Goal: Information Seeking & Learning: Learn about a topic

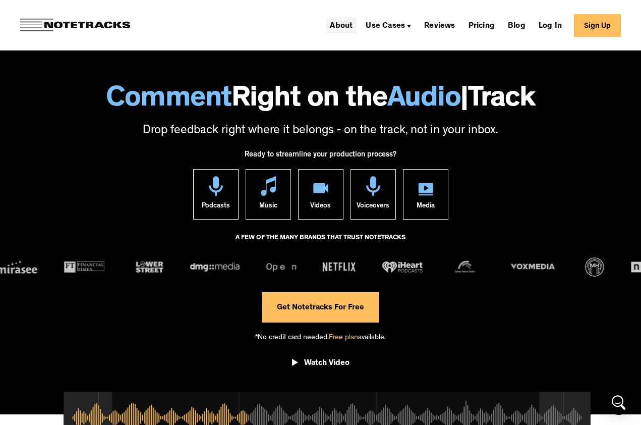
click at [337, 28] on link "About" at bounding box center [341, 25] width 31 height 16
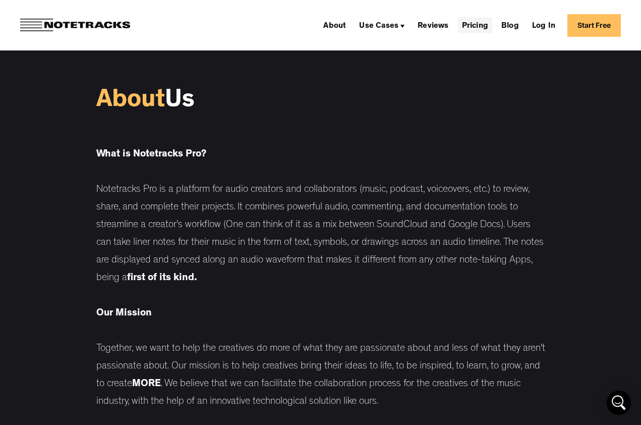
click at [468, 22] on link "Pricing" at bounding box center [475, 25] width 34 height 16
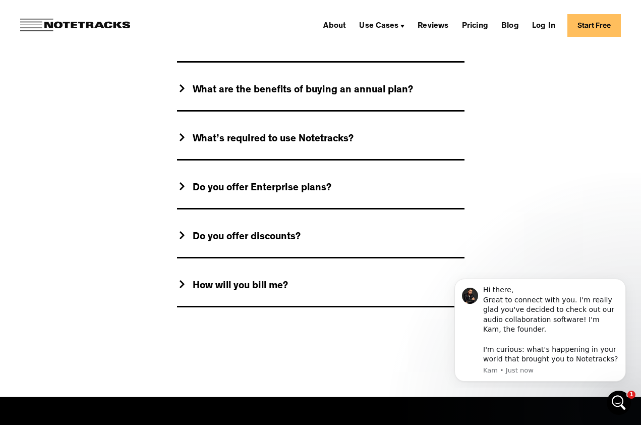
scroll to position [974, 0]
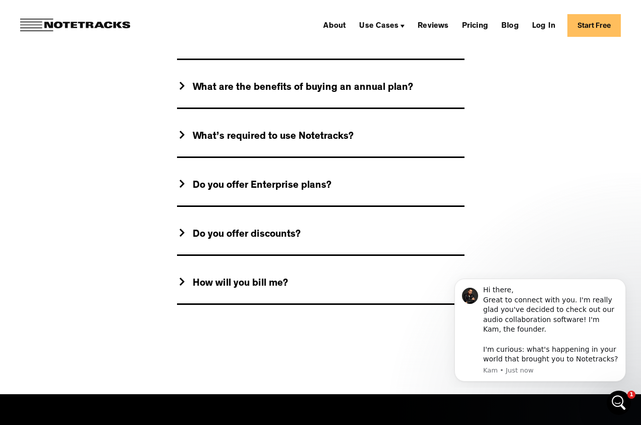
click at [332, 144] on div "What’s required to use Notetracks?" at bounding box center [320, 137] width 287 height 40
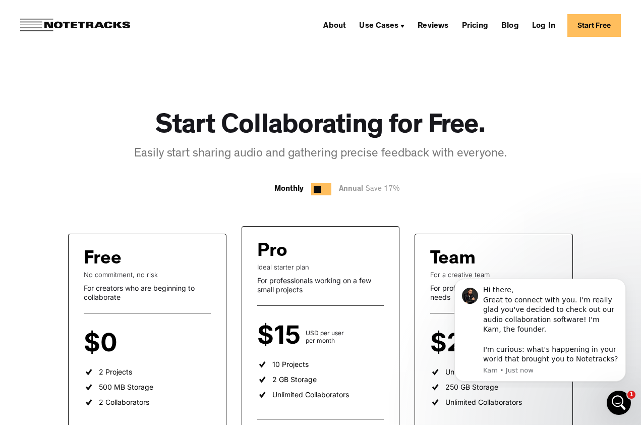
scroll to position [0, 0]
click at [378, 30] on div "Use Cases" at bounding box center [381, 25] width 53 height 16
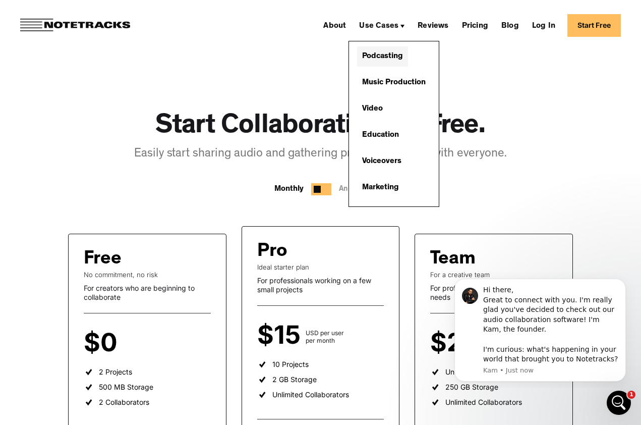
click at [386, 58] on link "Podcasting" at bounding box center [382, 56] width 51 height 20
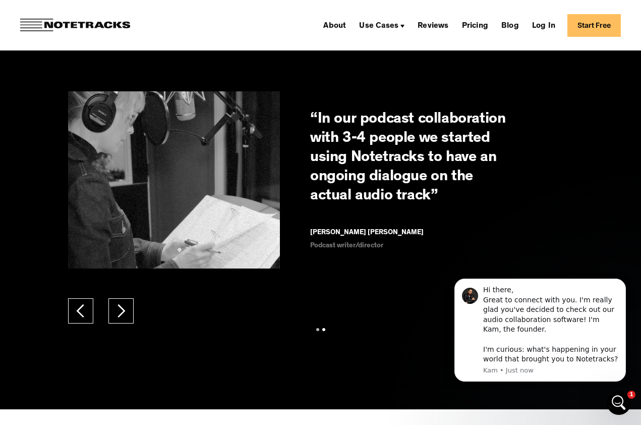
scroll to position [1472, 0]
click at [120, 318] on div "next slide" at bounding box center [120, 310] width 15 height 15
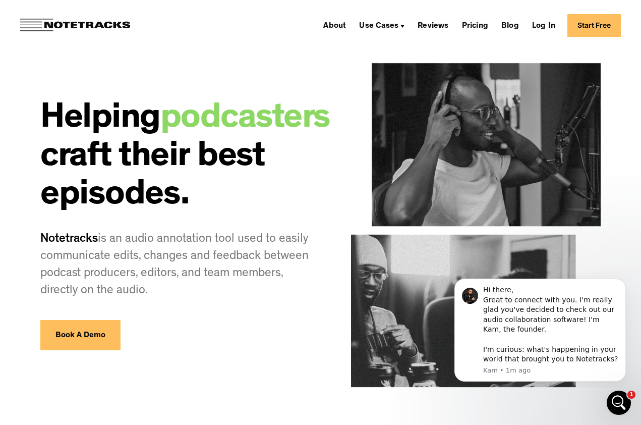
scroll to position [0, 0]
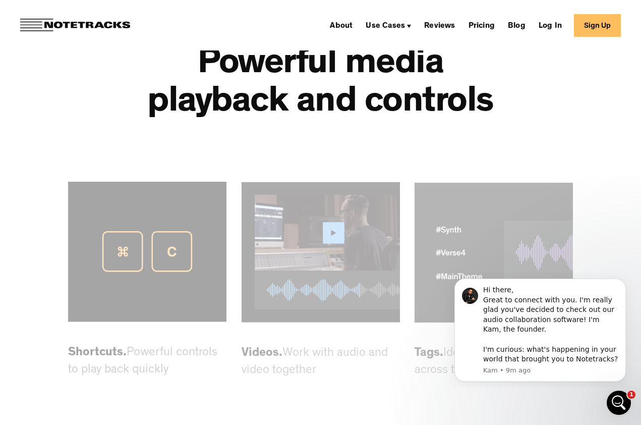
scroll to position [2481, 0]
